Goal: Task Accomplishment & Management: Complete application form

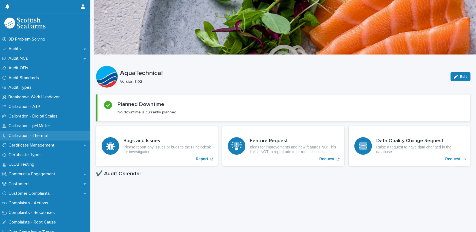
scroll to position [174, 0]
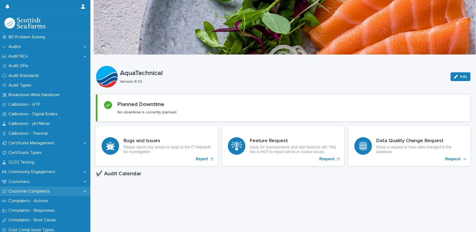
click at [30, 188] on div "Customer Complaints" at bounding box center [45, 192] width 90 height 10
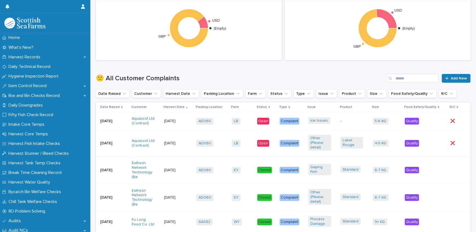
scroll to position [253, 0]
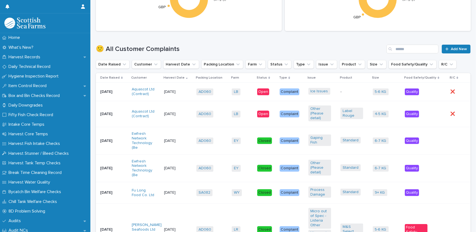
click at [105, 115] on p "[DATE]" at bounding box center [111, 114] width 23 height 5
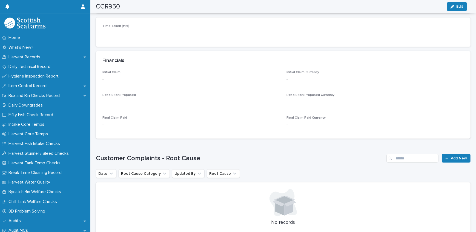
scroll to position [498, 0]
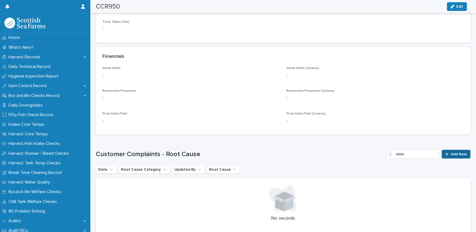
click at [446, 153] on div at bounding box center [447, 154] width 5 height 4
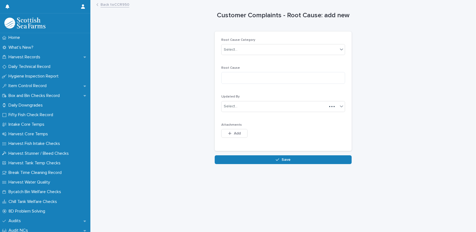
scroll to position [4, 0]
click at [232, 72] on textarea at bounding box center [283, 78] width 124 height 12
paste textarea "**********"
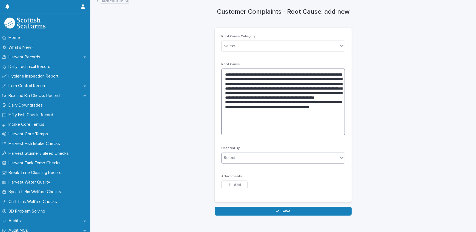
type textarea "**********"
click at [229, 156] on div "Select..." at bounding box center [231, 158] width 14 height 6
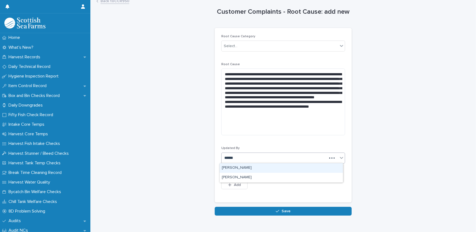
type input "*******"
click at [233, 169] on div "[PERSON_NAME]" at bounding box center [281, 168] width 123 height 10
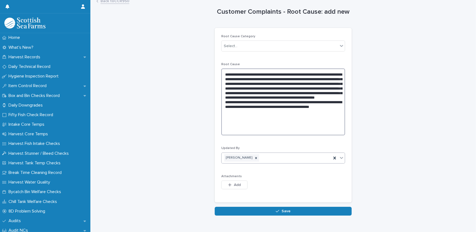
drag, startPoint x: 224, startPoint y: 73, endPoint x: 294, endPoint y: 121, distance: 84.9
click at [294, 121] on textarea "**********" at bounding box center [283, 101] width 124 height 67
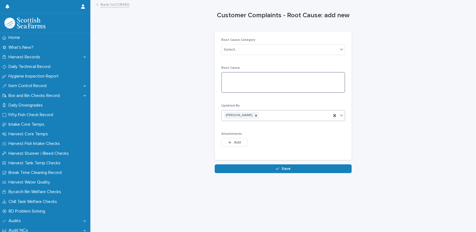
click at [231, 72] on textarea at bounding box center [283, 82] width 124 height 21
paste textarea "**********"
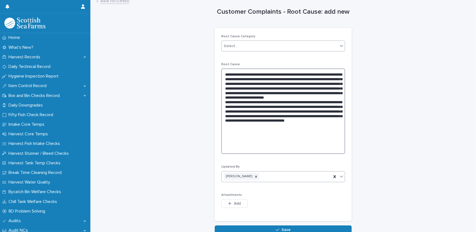
type textarea "**********"
click at [237, 46] on div "Select..." at bounding box center [280, 46] width 116 height 9
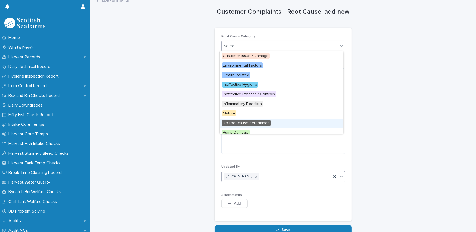
click at [248, 122] on span "No root cause determined" at bounding box center [246, 123] width 49 height 6
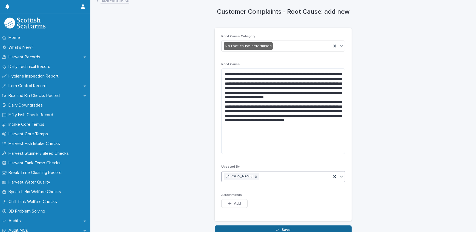
click at [290, 229] on button "Save" at bounding box center [283, 229] width 137 height 9
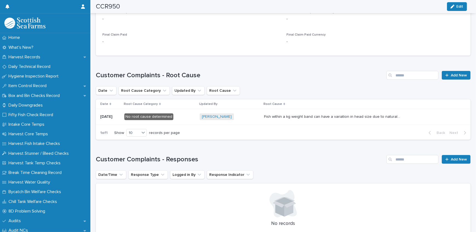
scroll to position [652, 0]
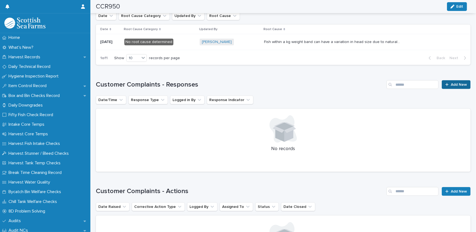
click at [451, 81] on link "Add New" at bounding box center [456, 84] width 29 height 9
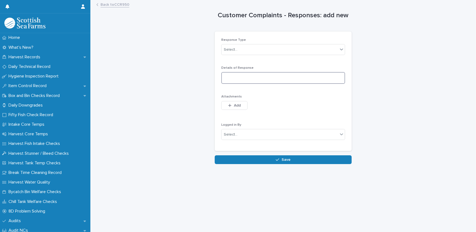
click at [225, 74] on textarea at bounding box center [283, 78] width 124 height 12
paste textarea "**********"
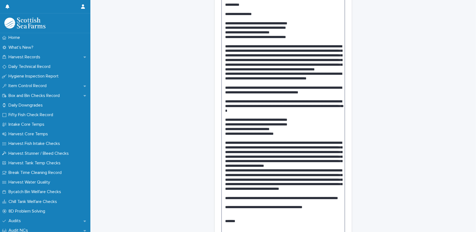
scroll to position [68, 0]
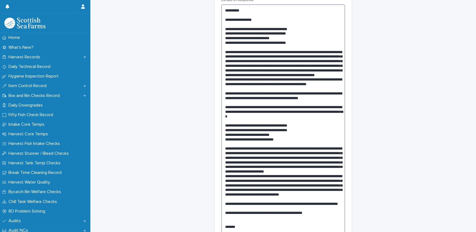
click at [223, 21] on textarea at bounding box center [283, 157] width 124 height 306
drag, startPoint x: 222, startPoint y: 31, endPoint x: 304, endPoint y: 133, distance: 130.3
click at [304, 133] on textarea at bounding box center [283, 157] width 124 height 306
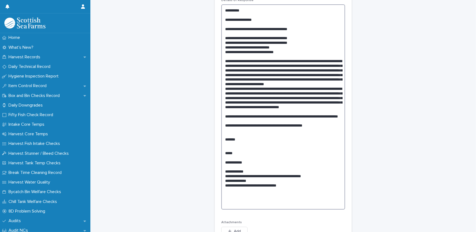
click at [223, 28] on textarea at bounding box center [283, 106] width 124 height 205
drag, startPoint x: 223, startPoint y: 28, endPoint x: 326, endPoint y: 26, distance: 102.5
click at [326, 26] on textarea at bounding box center [283, 106] width 124 height 205
drag, startPoint x: 326, startPoint y: 27, endPoint x: 224, endPoint y: 31, distance: 102.0
click at [224, 31] on textarea at bounding box center [283, 106] width 124 height 205
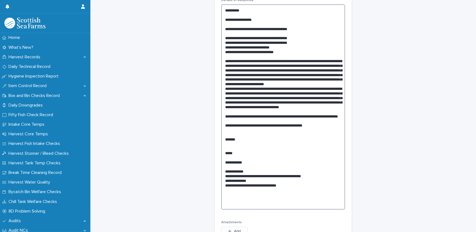
drag, startPoint x: 223, startPoint y: 27, endPoint x: 323, endPoint y: 32, distance: 100.6
click at [323, 32] on textarea at bounding box center [283, 106] width 124 height 205
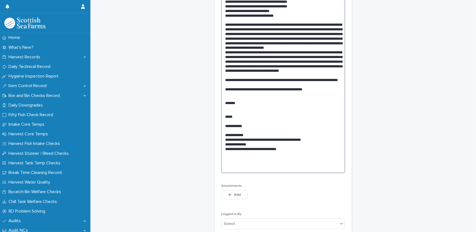
scroll to position [151, 0]
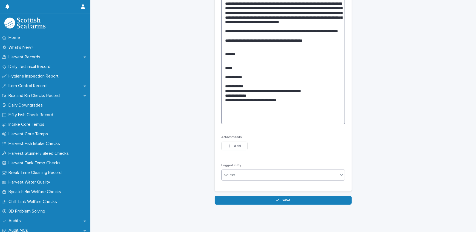
type textarea "**********"
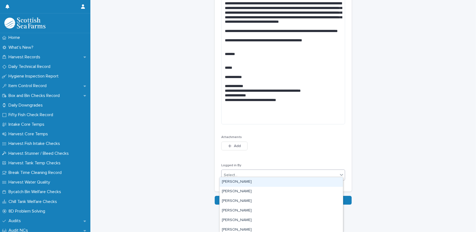
click at [234, 172] on div "Select..." at bounding box center [231, 175] width 14 height 6
type input "*******"
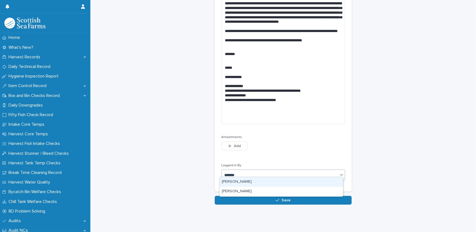
click at [236, 183] on div "[PERSON_NAME]" at bounding box center [281, 182] width 123 height 10
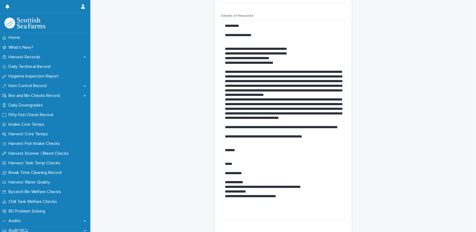
scroll to position [27, 0]
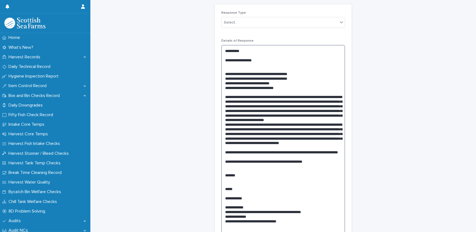
click at [272, 174] on textarea at bounding box center [283, 145] width 124 height 201
click at [311, 194] on textarea at bounding box center [283, 145] width 124 height 201
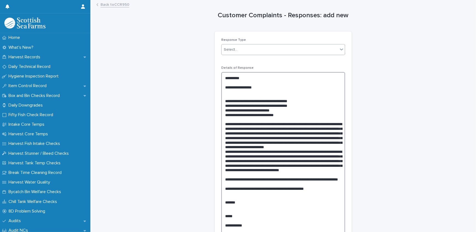
type textarea "**********"
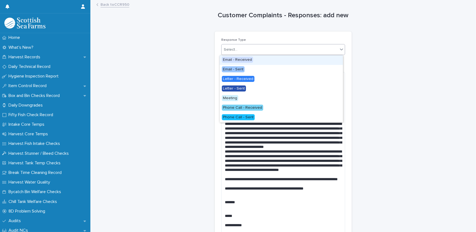
click at [238, 45] on div "Select..." at bounding box center [280, 49] width 116 height 9
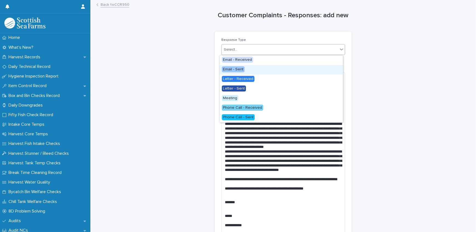
click at [231, 71] on span "Email - Sent" at bounding box center [233, 69] width 23 height 6
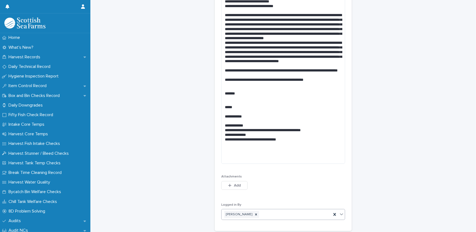
scroll to position [149, 0]
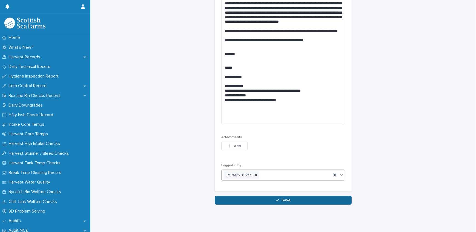
click at [245, 197] on button "Save" at bounding box center [283, 200] width 137 height 9
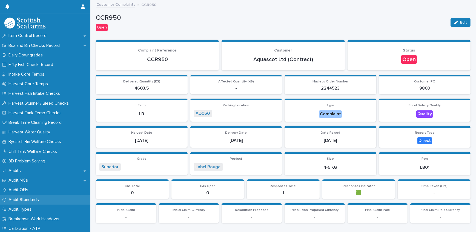
scroll to position [99, 0]
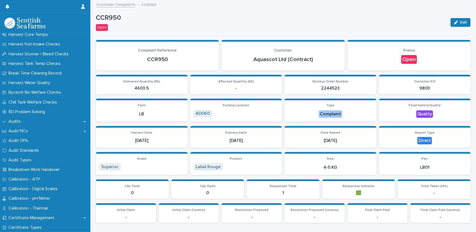
click at [111, 3] on link "Customer Complaints" at bounding box center [115, 4] width 39 height 6
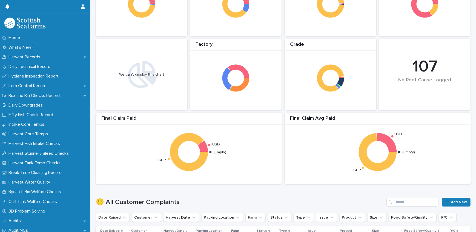
scroll to position [199, 0]
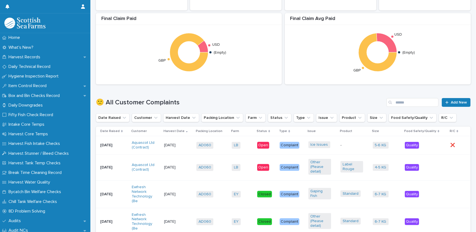
click at [110, 143] on p "[DATE]" at bounding box center [111, 145] width 23 height 5
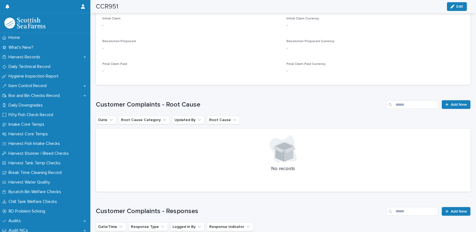
scroll to position [548, 0]
drag, startPoint x: 454, startPoint y: 104, endPoint x: 473, endPoint y: 103, distance: 19.7
click at [454, 104] on span "Add New" at bounding box center [459, 104] width 16 height 4
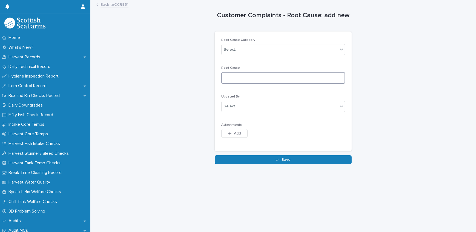
click at [236, 78] on textarea at bounding box center [283, 78] width 124 height 12
paste textarea "**********"
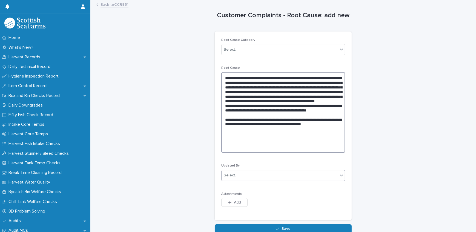
type textarea "**********"
click at [233, 176] on div "Select..." at bounding box center [231, 176] width 14 height 6
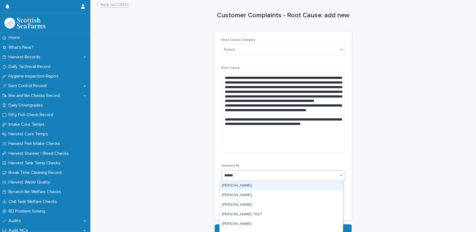
type input "*******"
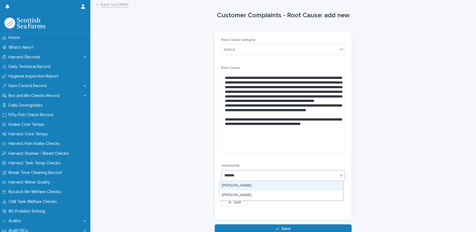
click at [235, 186] on div "[PERSON_NAME]" at bounding box center [281, 186] width 123 height 10
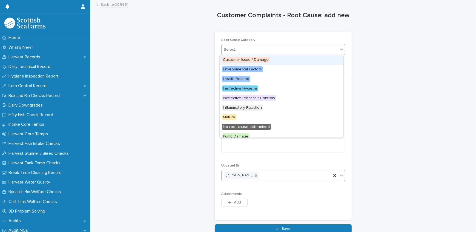
click at [286, 46] on div "Select..." at bounding box center [280, 49] width 116 height 9
click at [245, 128] on span "No root cause determined" at bounding box center [246, 127] width 49 height 6
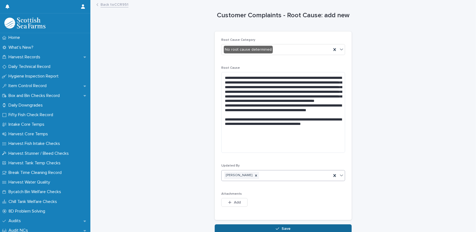
click at [249, 230] on button "Save" at bounding box center [283, 228] width 137 height 9
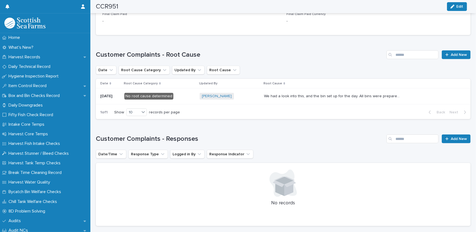
scroll to position [672, 0]
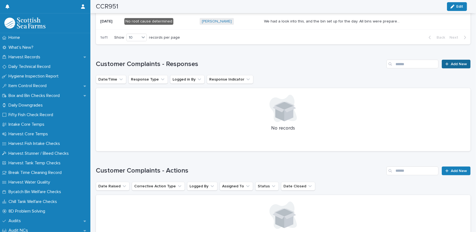
click at [451, 64] on span "Add New" at bounding box center [459, 64] width 16 height 4
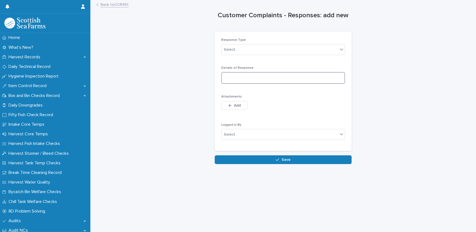
click at [233, 78] on textarea at bounding box center [283, 78] width 124 height 12
paste textarea "**********"
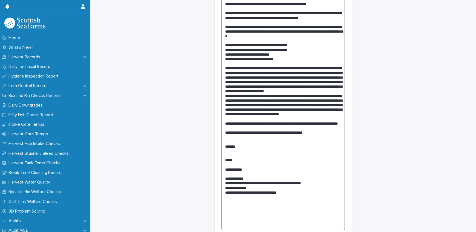
scroll to position [173, 0]
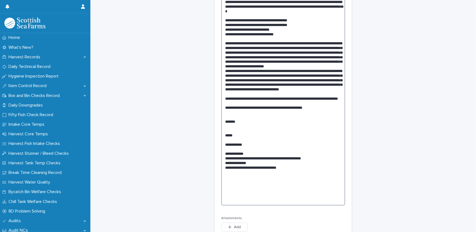
drag, startPoint x: 224, startPoint y: 139, endPoint x: 325, endPoint y: 125, distance: 102.0
click at [325, 125] on textarea at bounding box center [283, 52] width 124 height 306
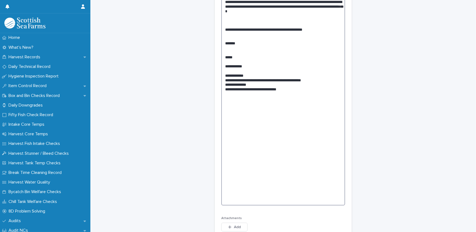
scroll to position [165, 0]
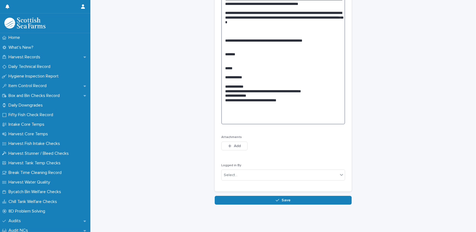
click at [275, 48] on textarea at bounding box center [283, 17] width 124 height 214
click at [274, 51] on textarea at bounding box center [283, 17] width 124 height 214
click at [272, 50] on textarea at bounding box center [283, 17] width 124 height 214
click at [281, 63] on textarea at bounding box center [283, 17] width 124 height 214
click at [274, 50] on textarea at bounding box center [283, 17] width 124 height 214
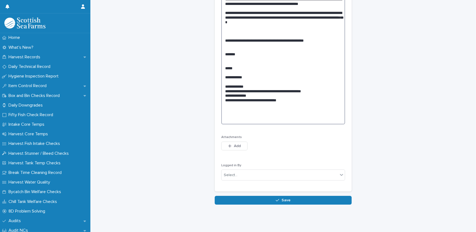
type textarea "**********"
click at [349, 74] on div "Response Type Select... Details of Response Attachments This file cannot be ope…" at bounding box center [283, 31] width 137 height 322
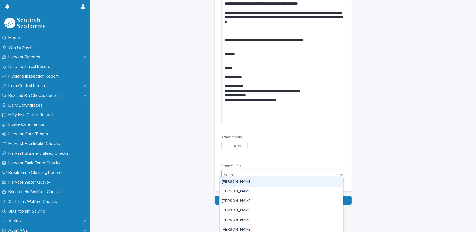
click at [246, 173] on div "Select..." at bounding box center [280, 175] width 116 height 9
type input "*******"
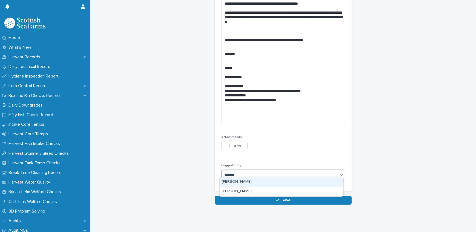
click at [242, 185] on div "[PERSON_NAME]" at bounding box center [281, 182] width 123 height 10
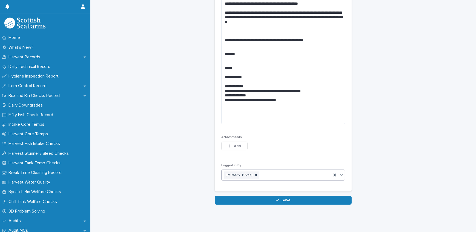
scroll to position [0, 0]
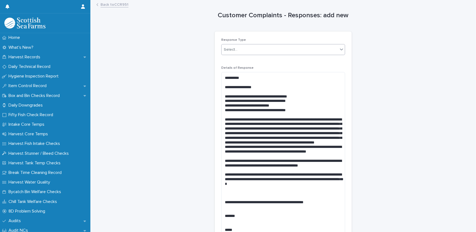
click at [238, 51] on input "text" at bounding box center [238, 49] width 1 height 5
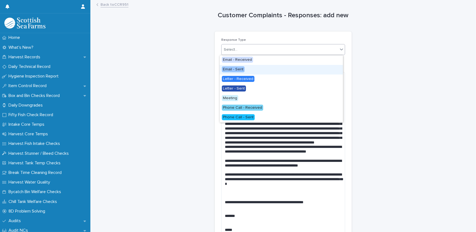
click at [234, 70] on span "Email - Sent" at bounding box center [233, 69] width 23 height 6
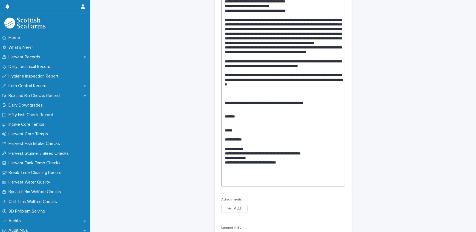
scroll to position [165, 0]
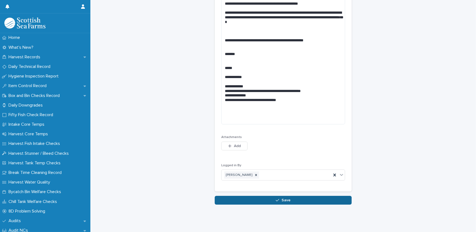
drag, startPoint x: 276, startPoint y: 202, endPoint x: 277, endPoint y: 194, distance: 7.4
click at [277, 194] on div "Loading... Saving… Loading... Saving… Customer Complaints - Responses: add new …" at bounding box center [283, 29] width 380 height 380
click at [277, 196] on button "Save" at bounding box center [283, 200] width 137 height 9
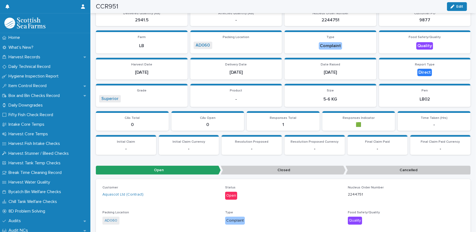
scroll to position [66, 0]
